Goal: Information Seeking & Learning: Learn about a topic

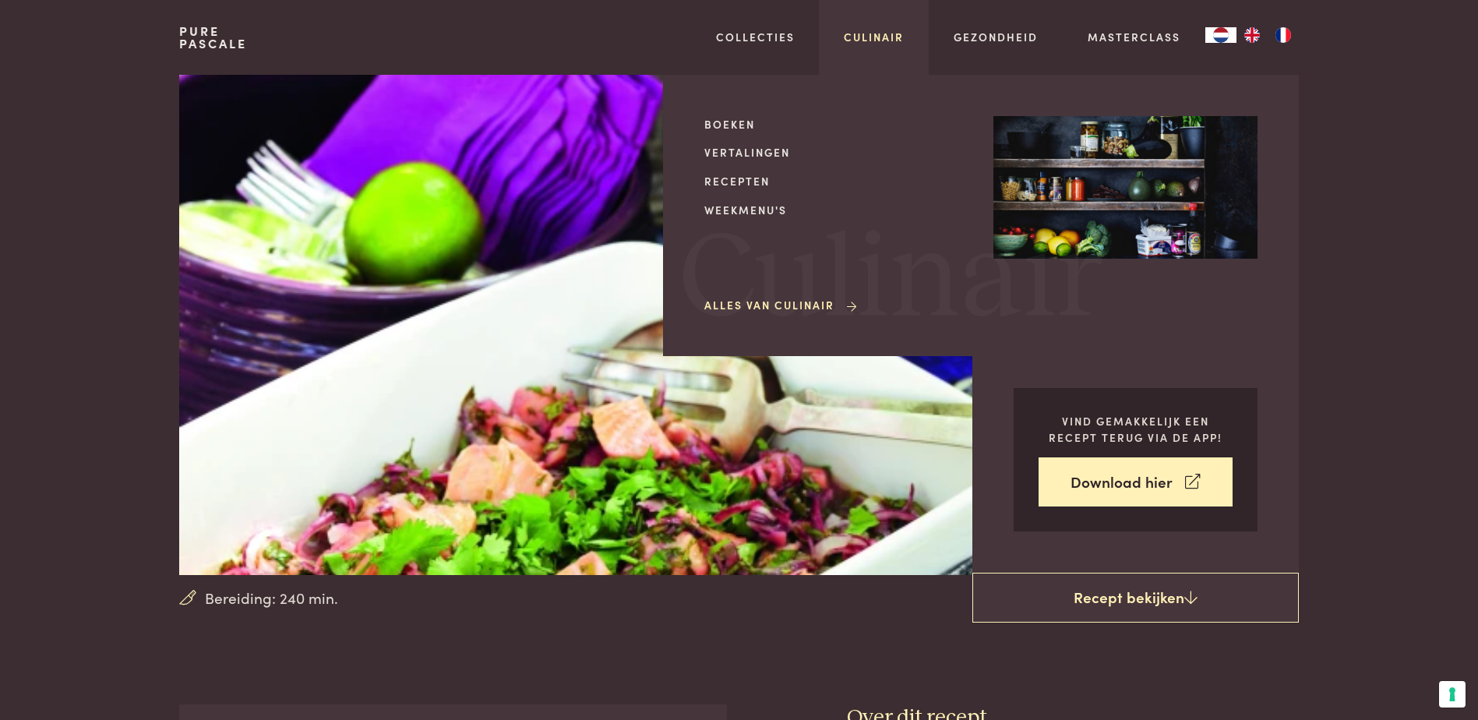
click at [901, 32] on link "Culinair" at bounding box center [874, 37] width 60 height 16
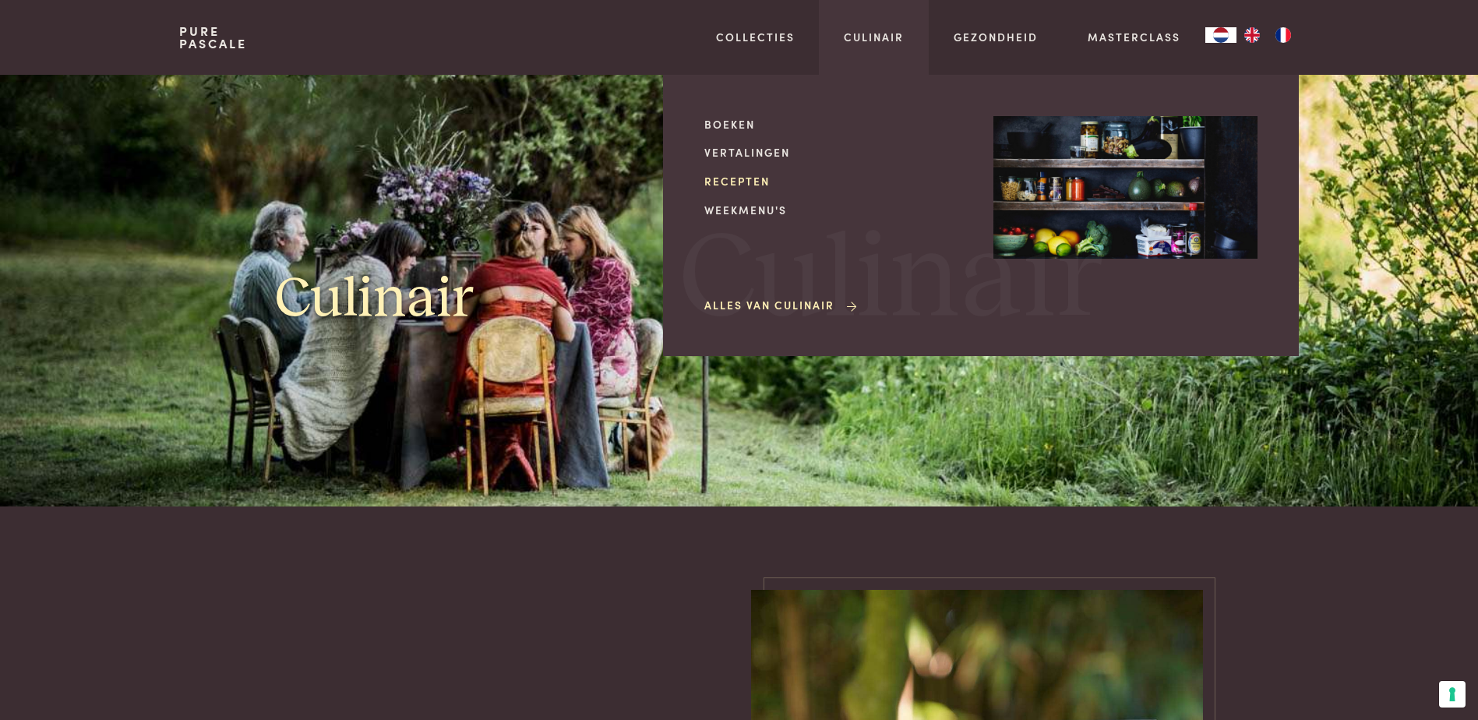
click at [738, 186] on link "Recepten" at bounding box center [836, 181] width 264 height 16
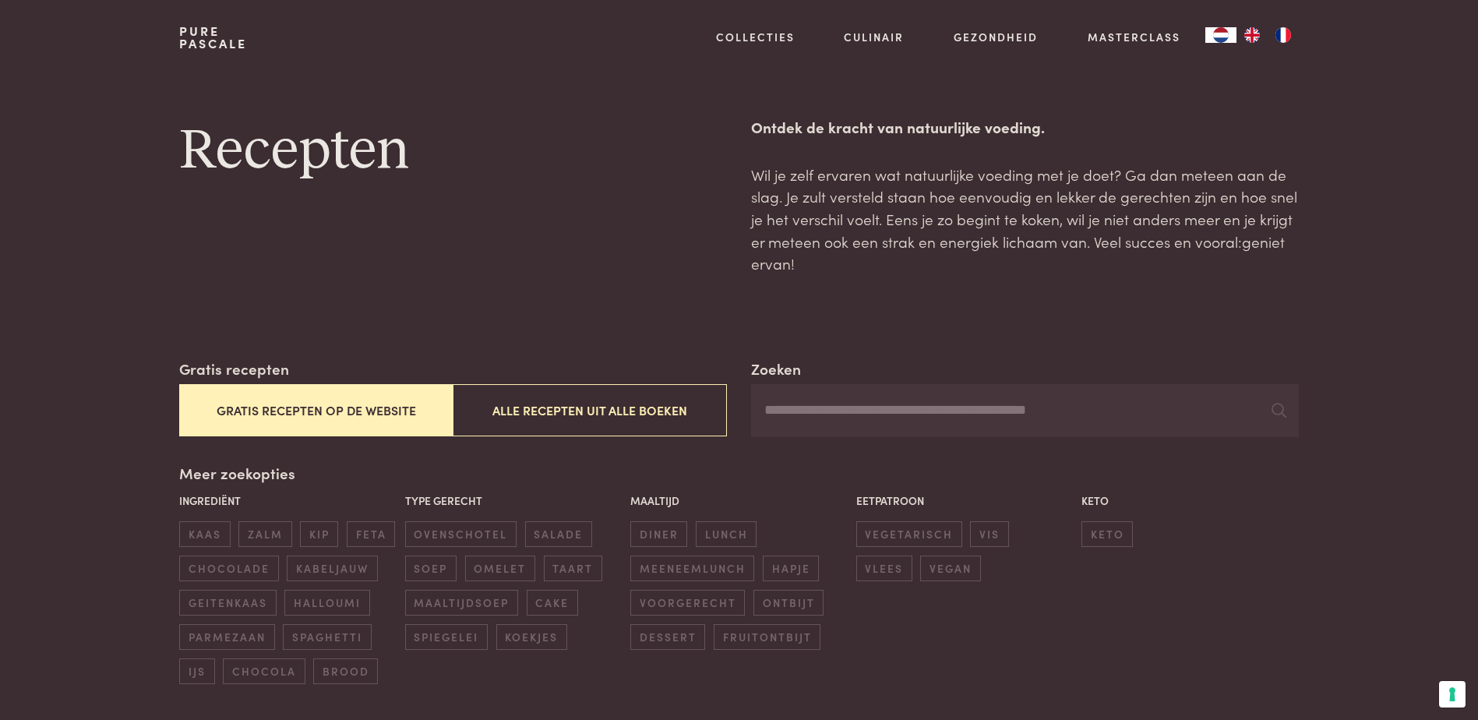
click at [972, 419] on input "Zoeken" at bounding box center [1024, 410] width 547 height 53
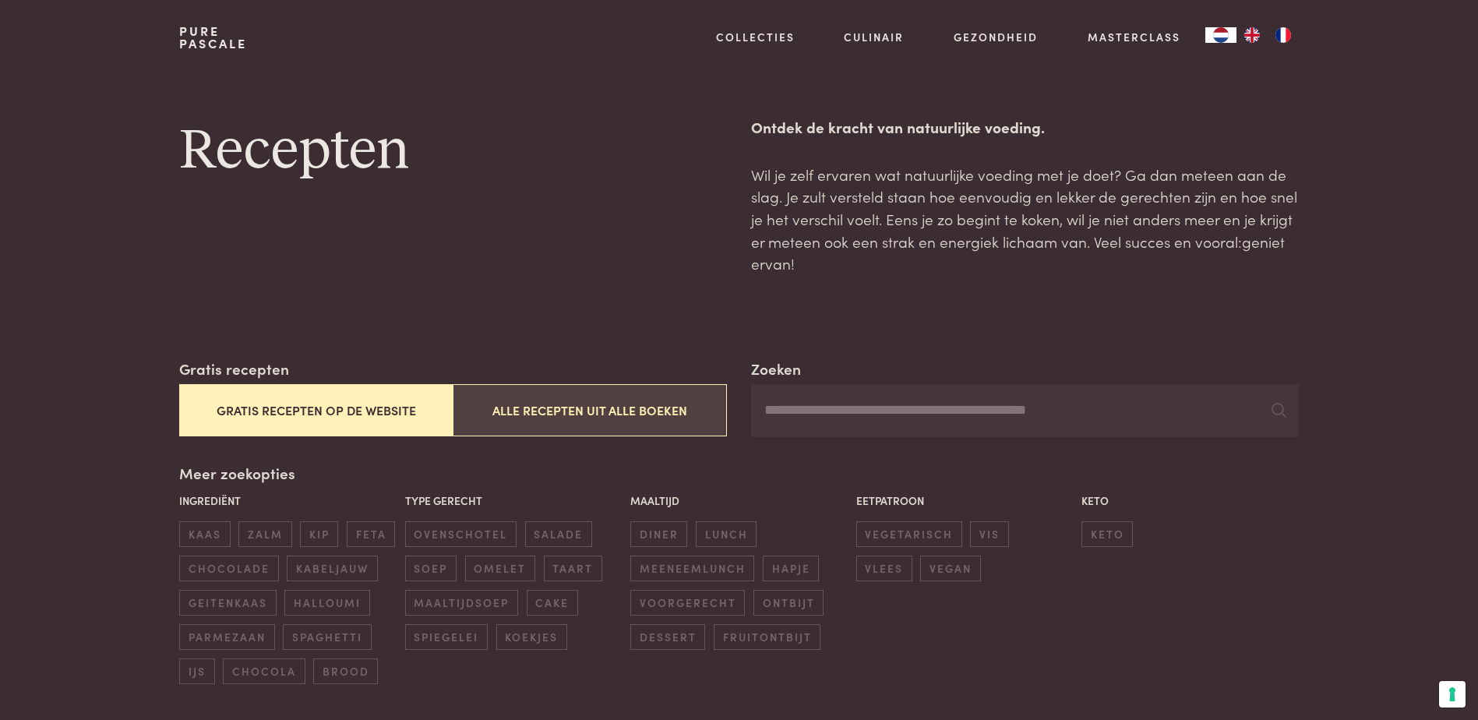
drag, startPoint x: 627, startPoint y: 400, endPoint x: 644, endPoint y: 400, distance: 17.1
click at [627, 400] on button "Alle recepten uit alle boeken" at bounding box center [589, 410] width 273 height 52
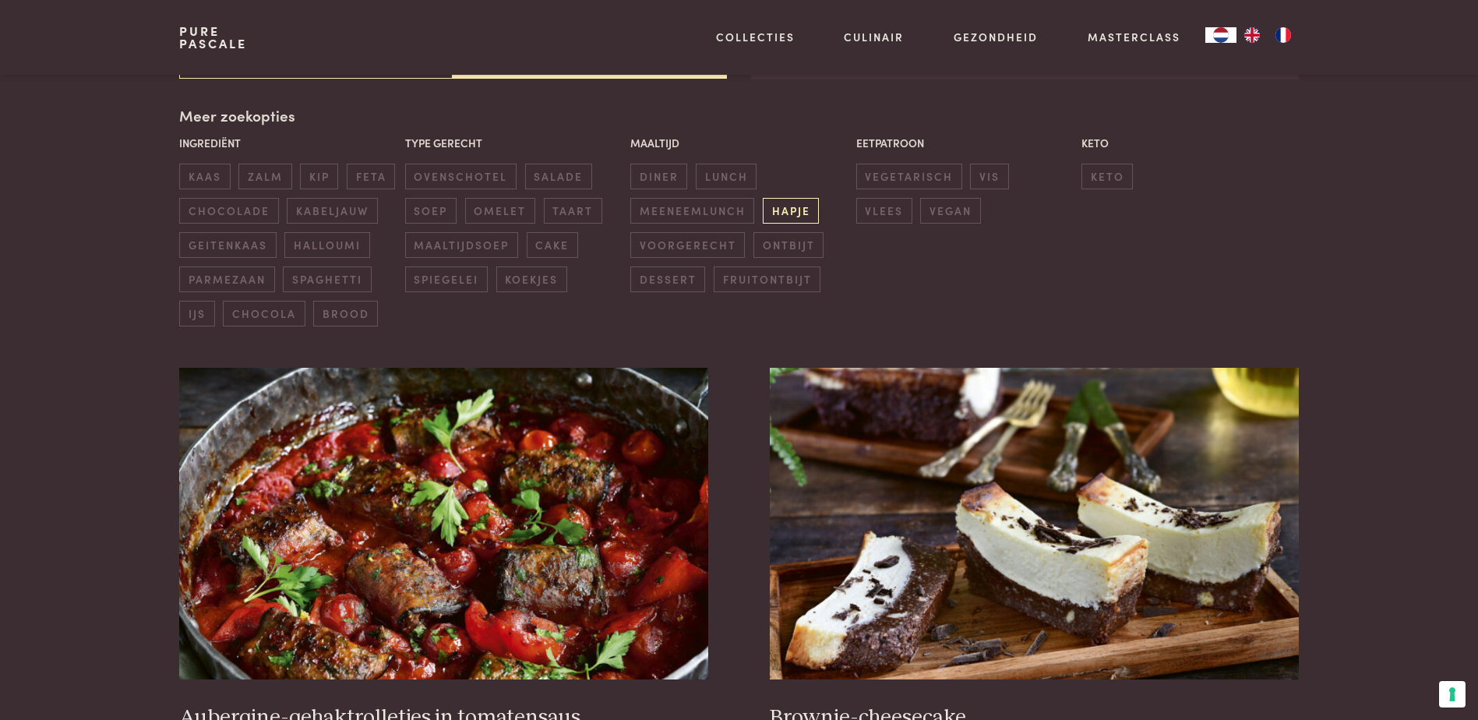
scroll to position [202, 0]
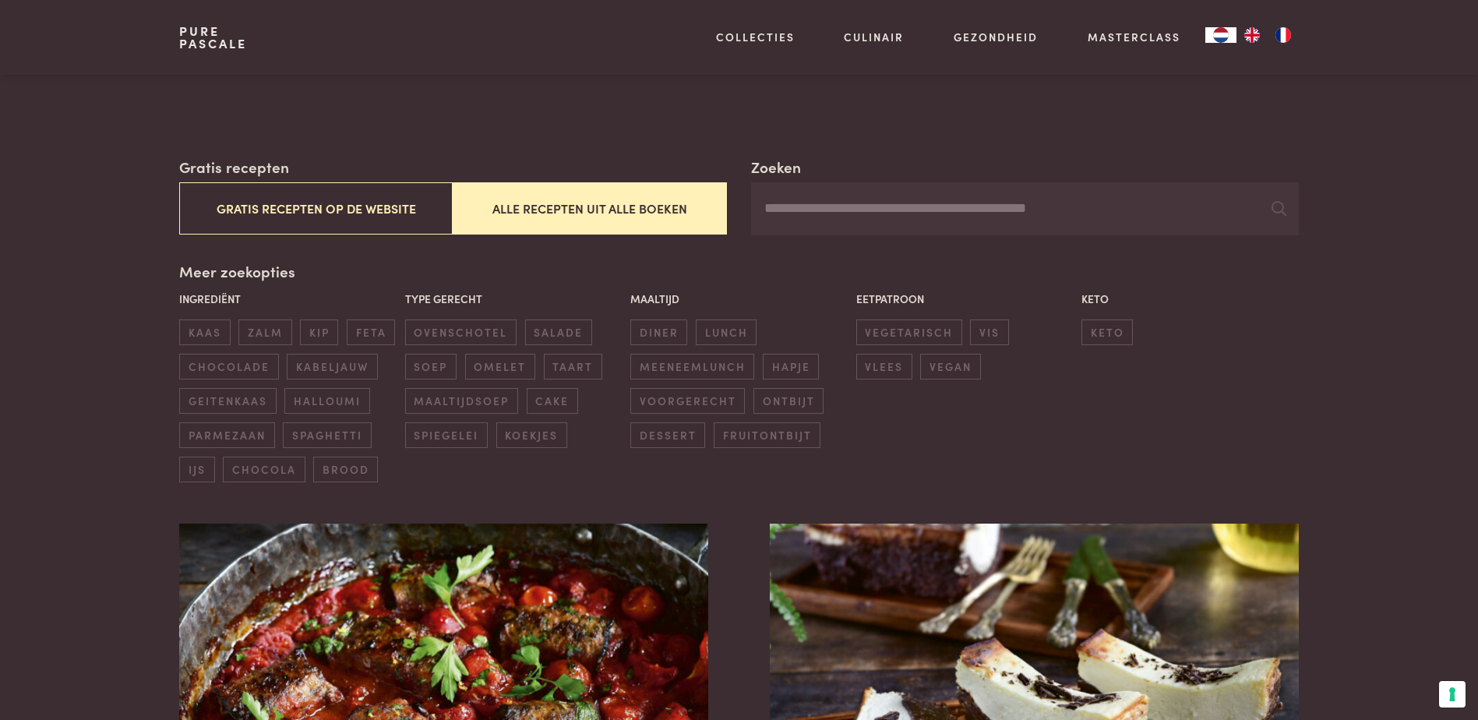
click at [795, 220] on input "Zoeken" at bounding box center [1024, 208] width 547 height 53
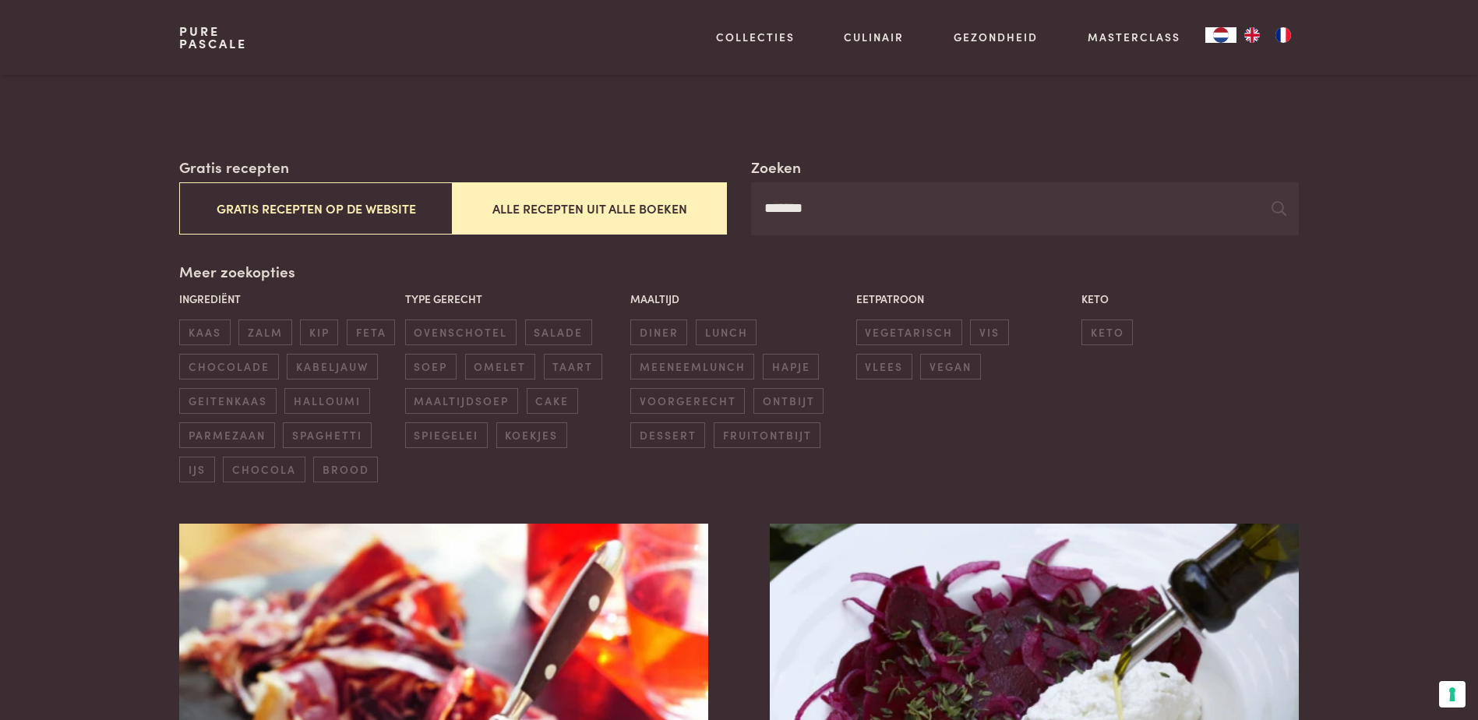
type input "*******"
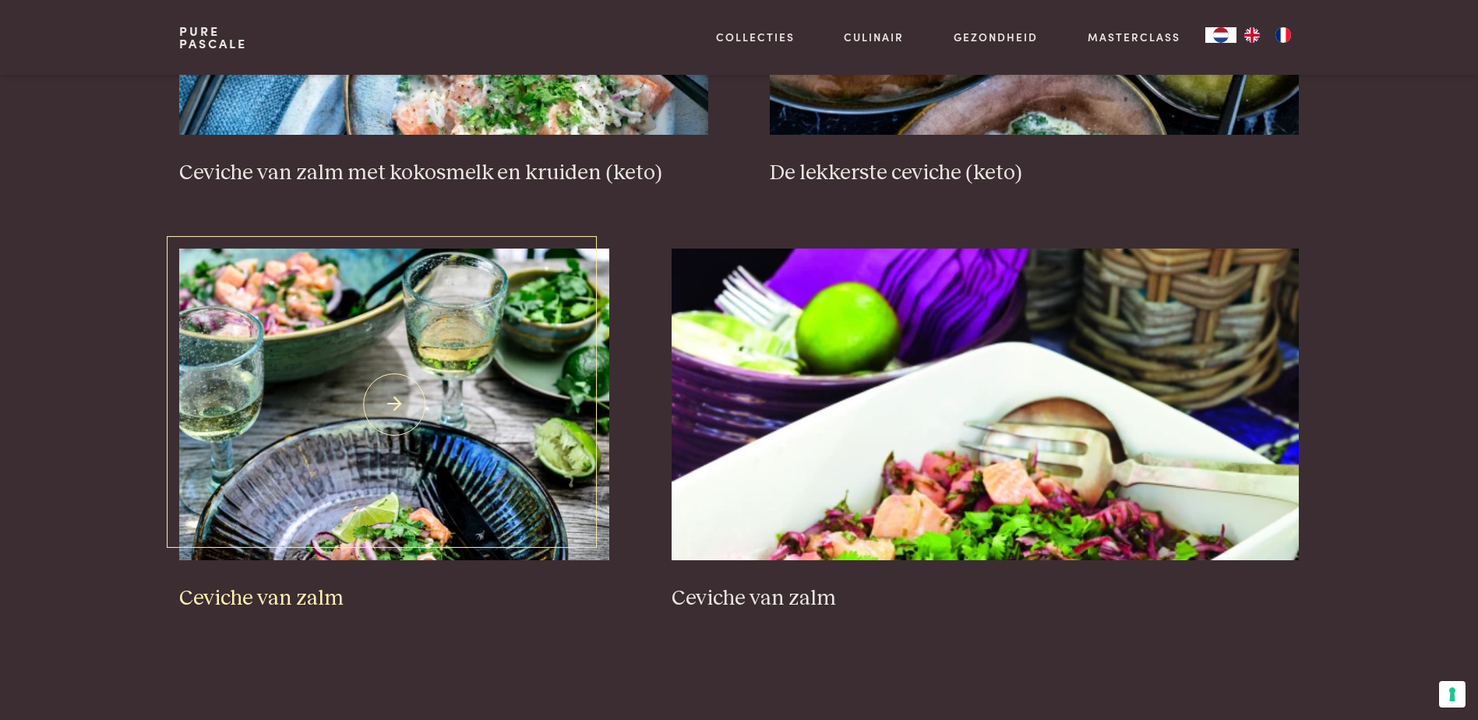
scroll to position [903, 0]
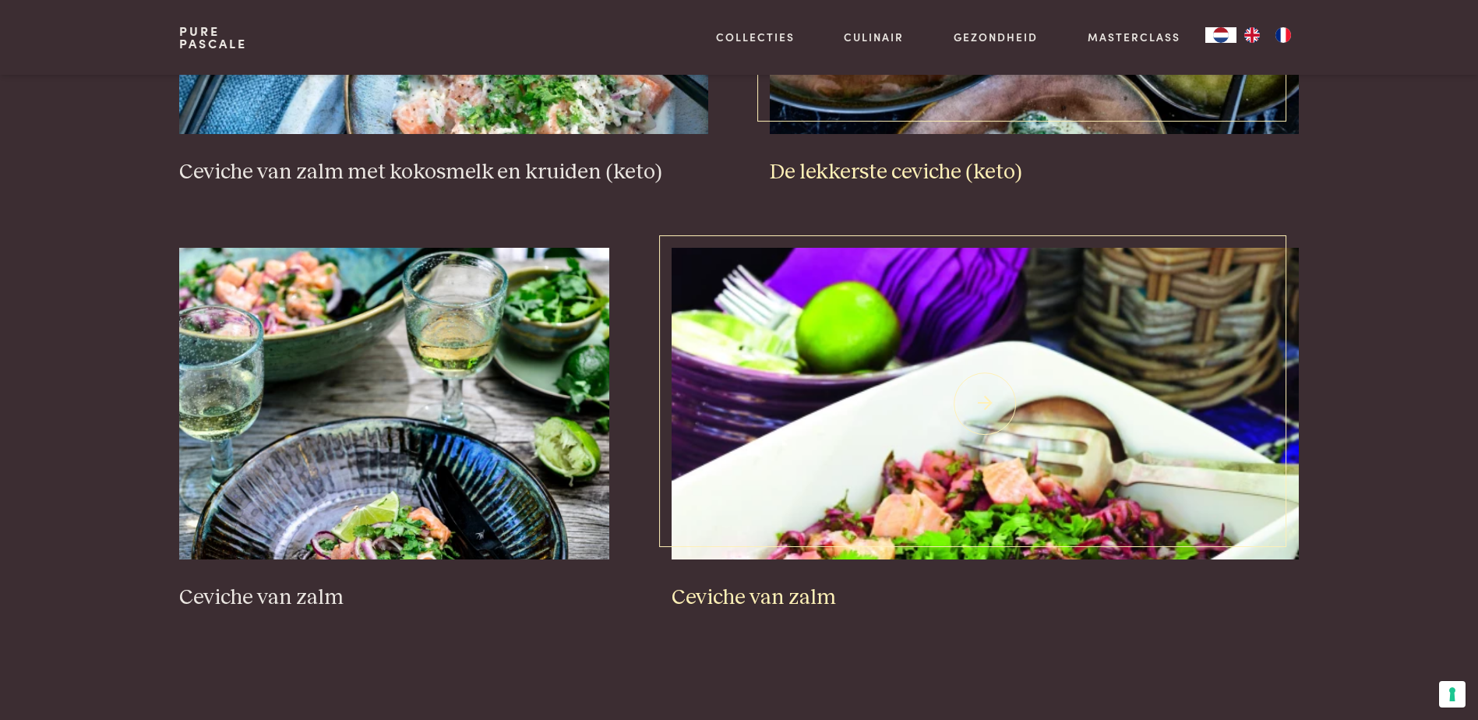
drag, startPoint x: 945, startPoint y: 173, endPoint x: 870, endPoint y: 435, distance: 272.2
click at [945, 173] on h3 "De lekkerste ceviche (keto)" at bounding box center [1034, 172] width 528 height 27
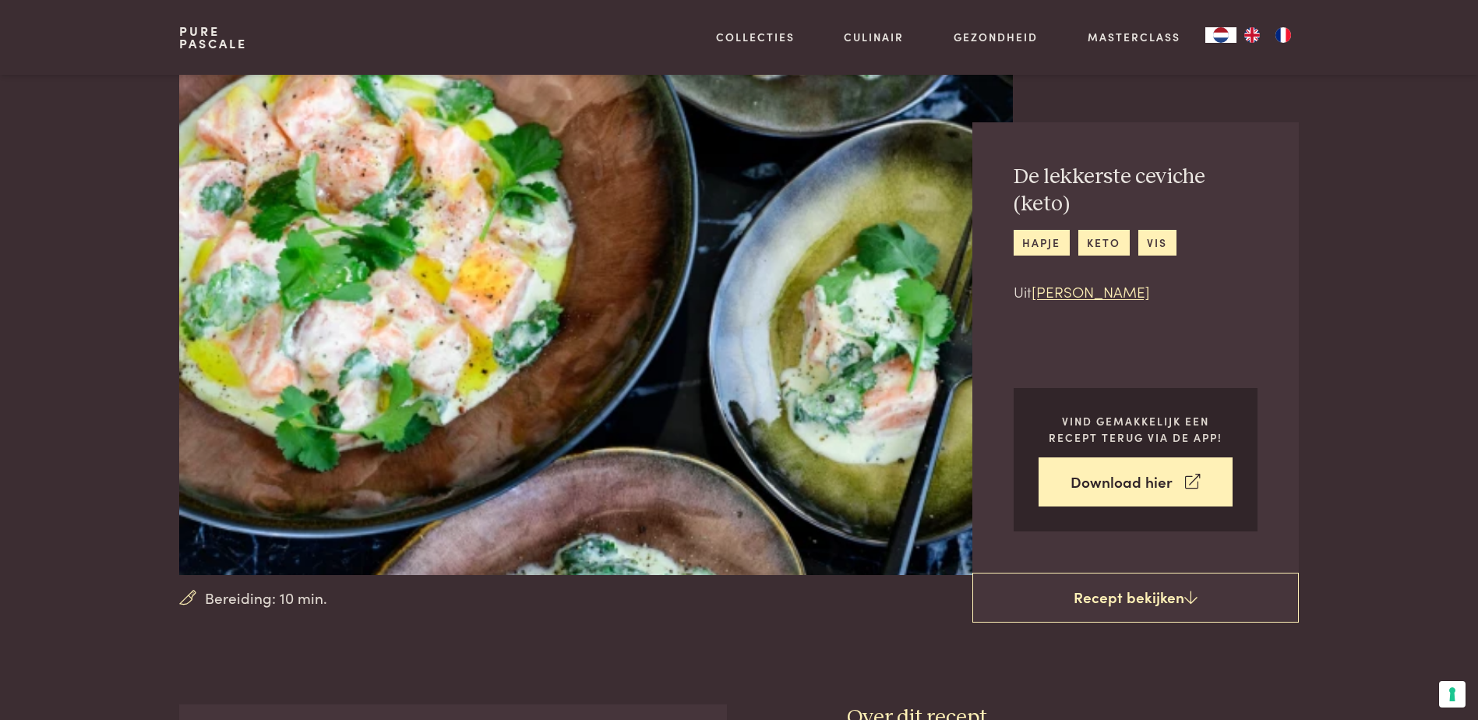
scroll to position [545, 0]
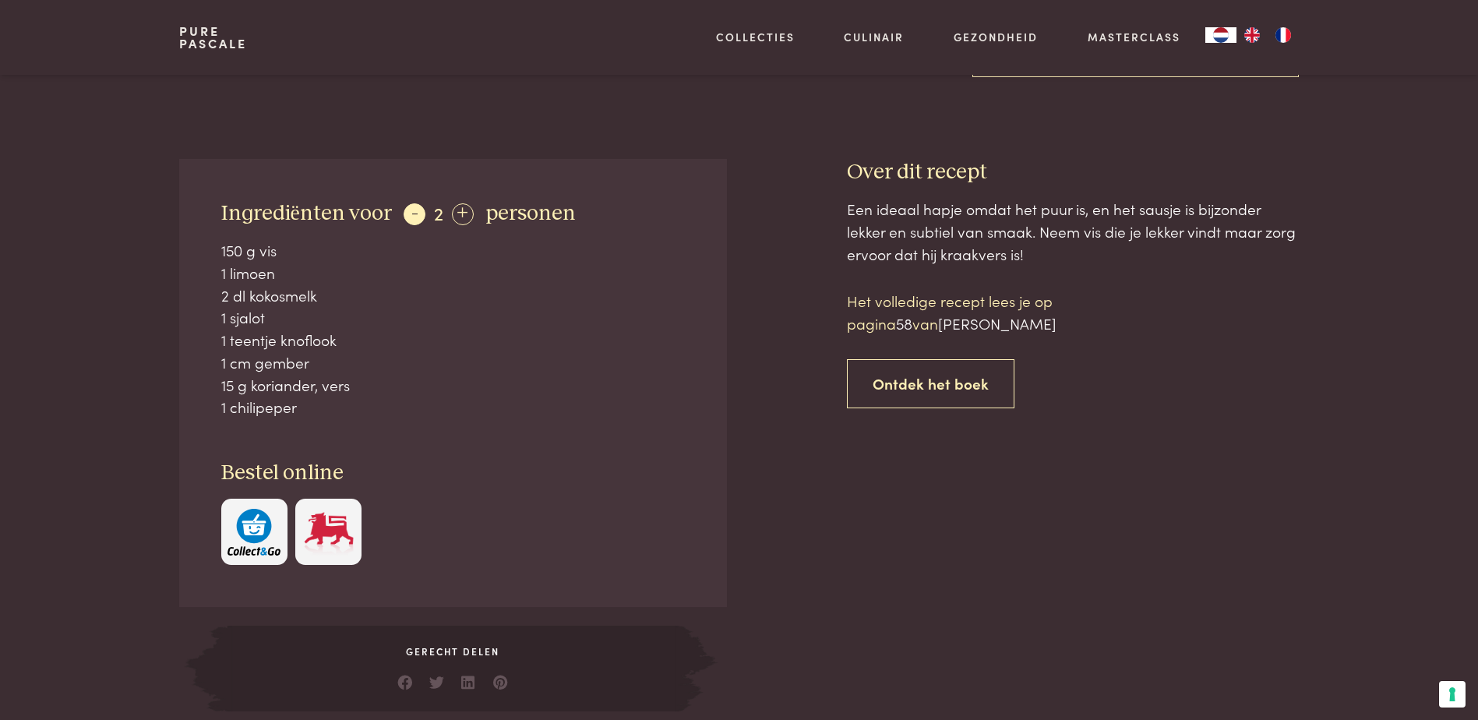
click at [406, 212] on div "-" at bounding box center [415, 214] width 22 height 22
drag, startPoint x: 211, startPoint y: 250, endPoint x: 351, endPoint y: 404, distance: 207.9
click at [351, 404] on div "Ingrediënten voor - 1 + persoon 75 g vis 0,5 limoen 1 dl kokosmelk 0,5 sjalot 0…" at bounding box center [452, 383] width 547 height 448
copy div "75 g vis 0,5 limoen 1 dl kokosmelk 0,5 sjalot 0,5 teentje knoflook 0,5 cm gembe…"
